Goal: Transaction & Acquisition: Purchase product/service

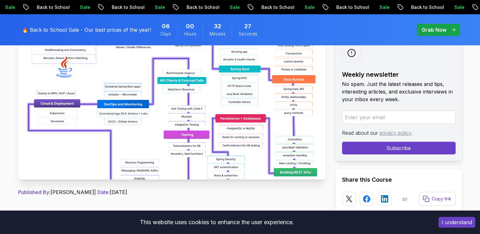
scroll to position [106, 0]
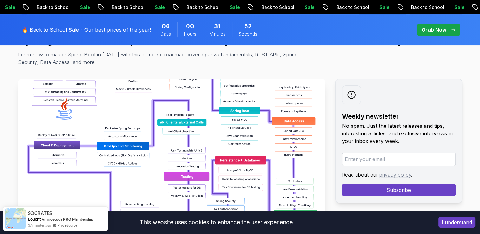
scroll to position [0, 0]
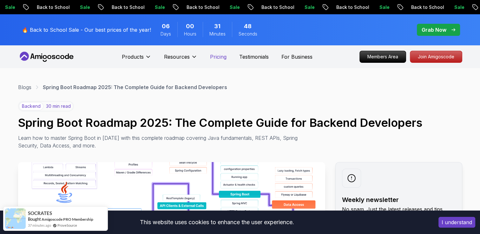
click at [220, 60] on p "Pricing" at bounding box center [218, 57] width 17 height 8
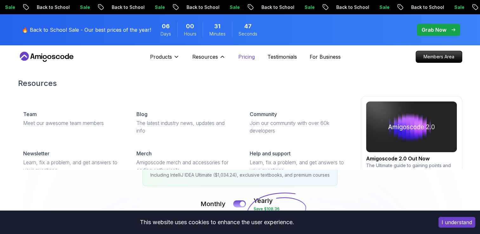
click at [220, 60] on button "Resources" at bounding box center [208, 59] width 33 height 13
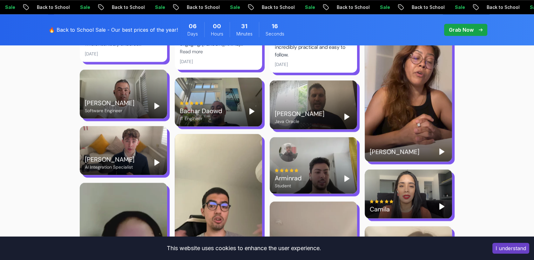
scroll to position [1190, 0]
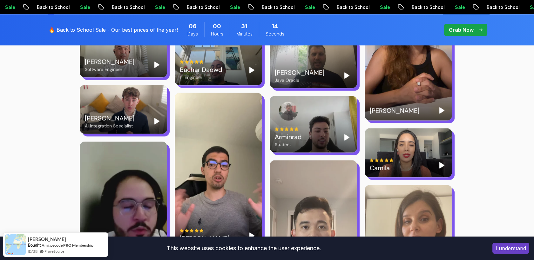
click at [252, 232] on icon "Play" at bounding box center [252, 236] width 8 height 8
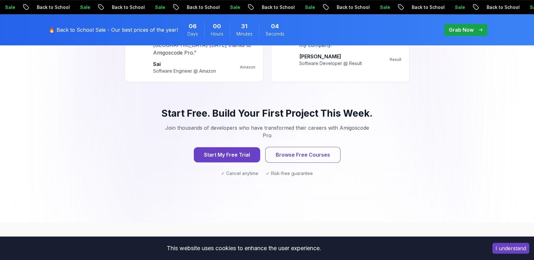
scroll to position [620, 0]
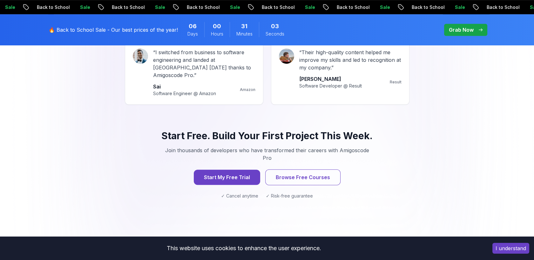
click at [468, 30] on p "Grab Now" at bounding box center [461, 30] width 25 height 8
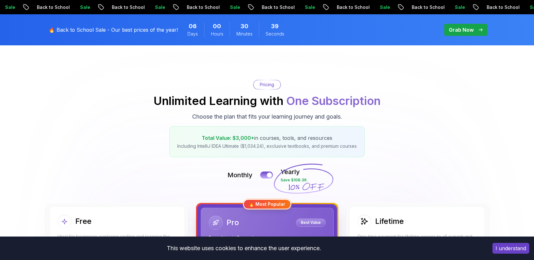
scroll to position [28, 0]
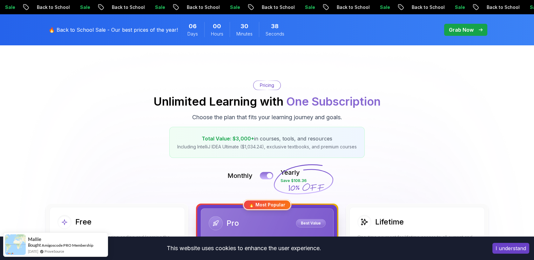
click at [270, 176] on div at bounding box center [269, 175] width 5 height 5
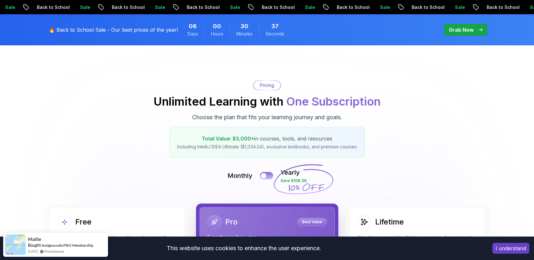
click at [270, 176] on button at bounding box center [266, 175] width 13 height 7
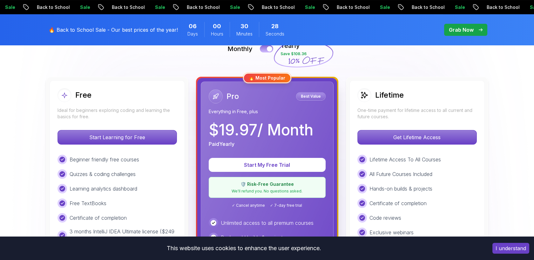
scroll to position [0, 0]
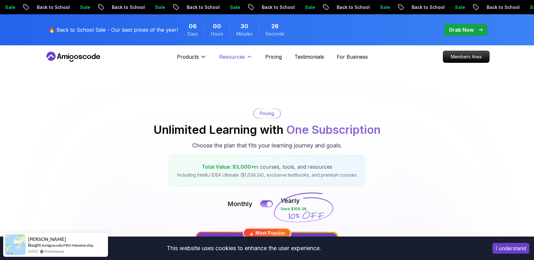
click at [224, 64] on button "Resources" at bounding box center [235, 59] width 33 height 13
click at [196, 55] on p "Products" at bounding box center [188, 57] width 22 height 8
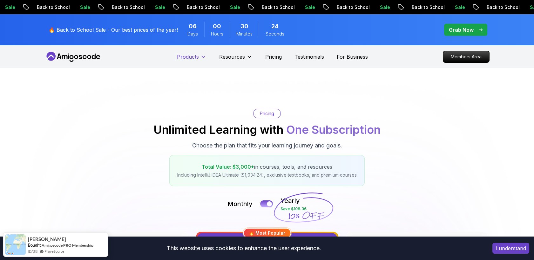
click at [196, 55] on p "Products" at bounding box center [188, 57] width 22 height 8
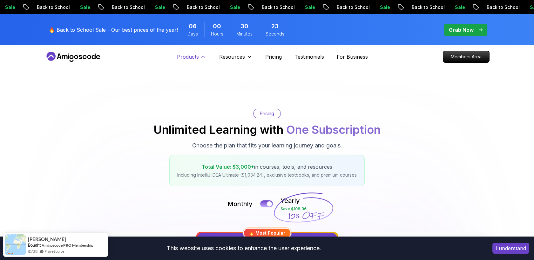
click at [196, 55] on p "Products" at bounding box center [188, 57] width 22 height 8
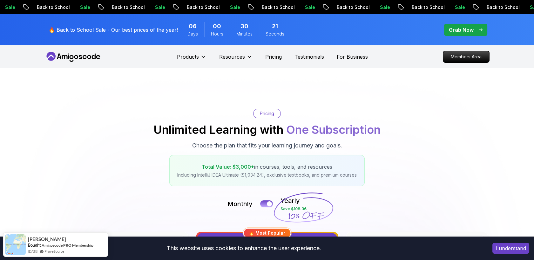
scroll to position [17, 0]
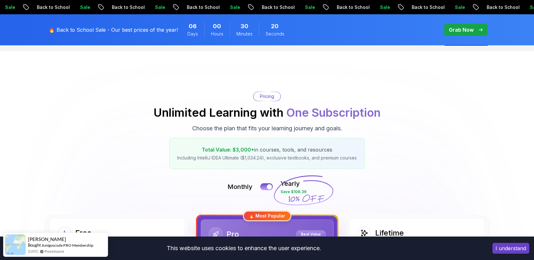
click at [467, 30] on p "Grab Now" at bounding box center [461, 30] width 25 height 8
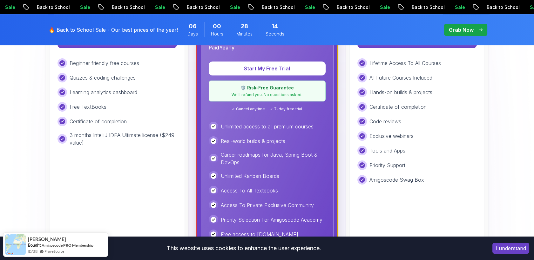
scroll to position [265, 0]
